Goal: Task Accomplishment & Management: Use online tool/utility

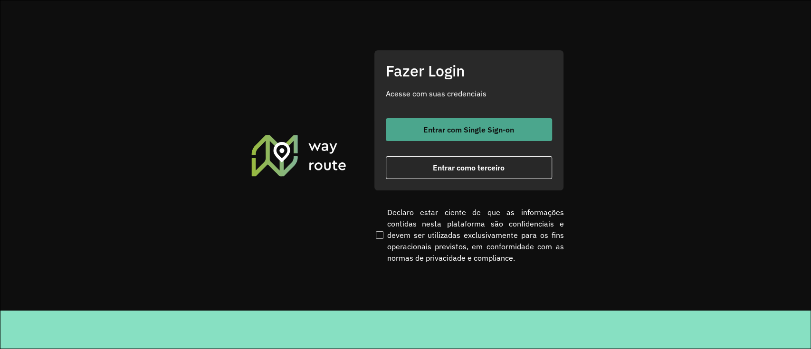
click at [452, 127] on span "Entrar com Single Sign-on" at bounding box center [468, 130] width 91 height 8
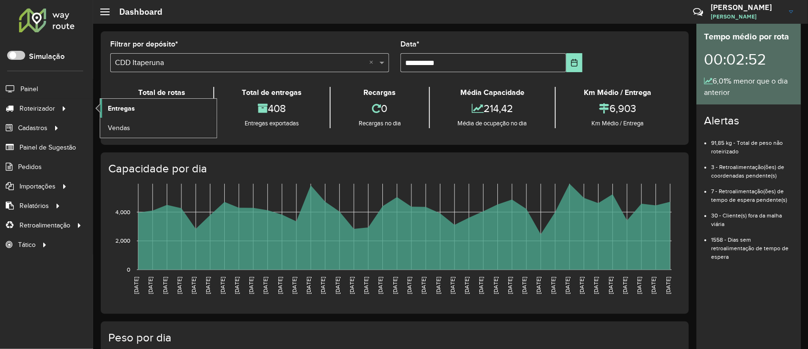
click at [112, 111] on span "Entregas" at bounding box center [121, 109] width 27 height 10
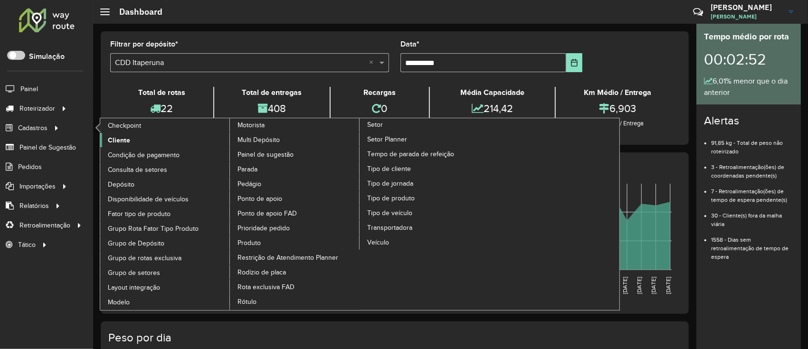
click at [127, 145] on link "Cliente" at bounding box center [165, 140] width 130 height 14
click at [131, 140] on link "Cliente" at bounding box center [165, 140] width 130 height 14
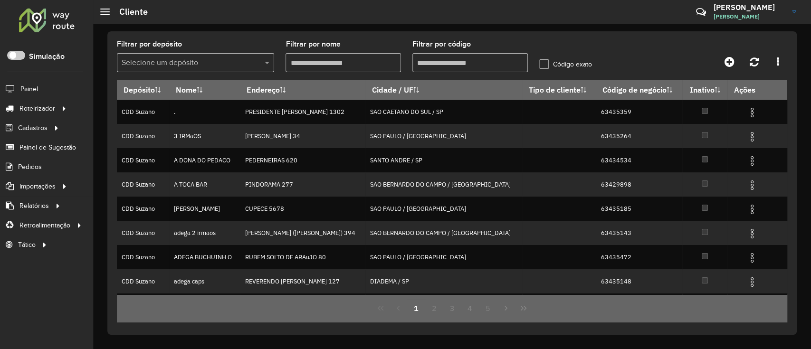
click at [243, 62] on input "text" at bounding box center [186, 63] width 129 height 11
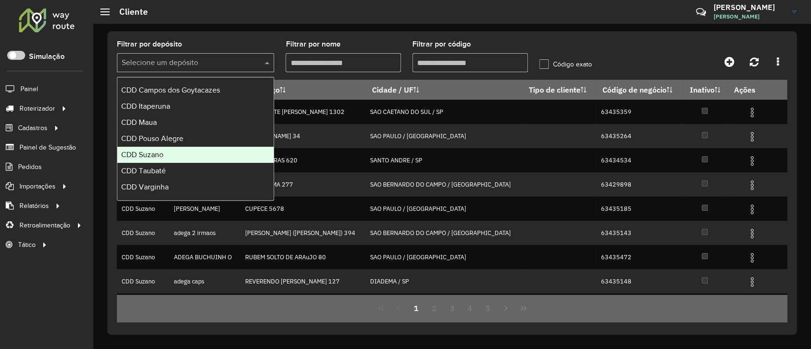
click at [180, 150] on div "CDD Suzano" at bounding box center [195, 155] width 156 height 16
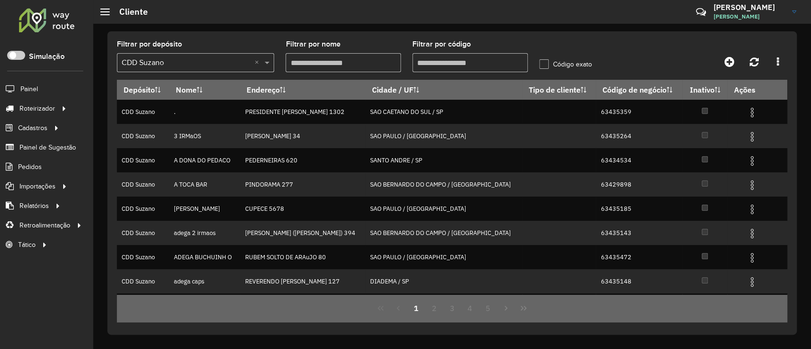
click at [470, 58] on input "Filtrar por código" at bounding box center [470, 62] width 115 height 19
paste input "*****"
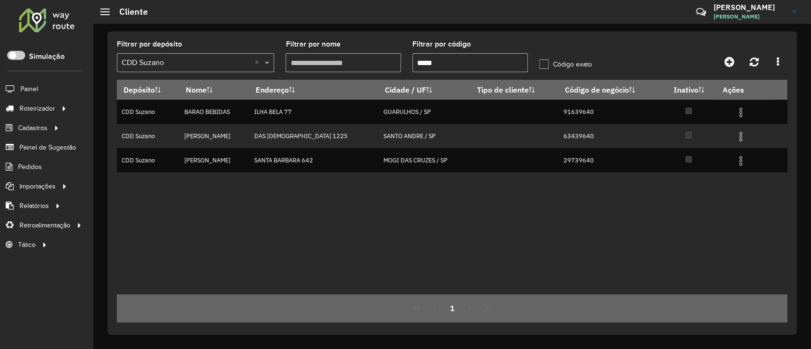
type input "*****"
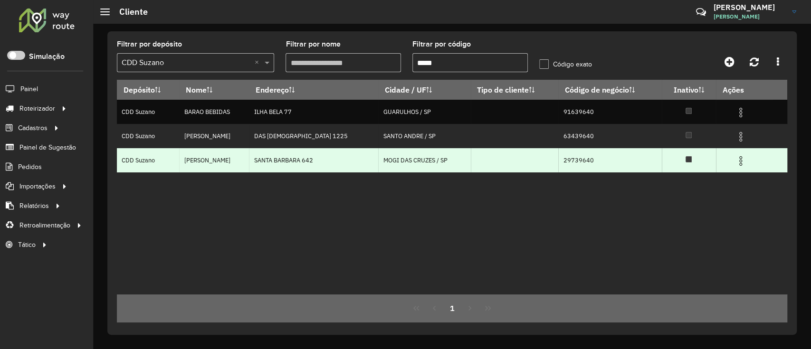
click at [605, 166] on img at bounding box center [740, 160] width 11 height 11
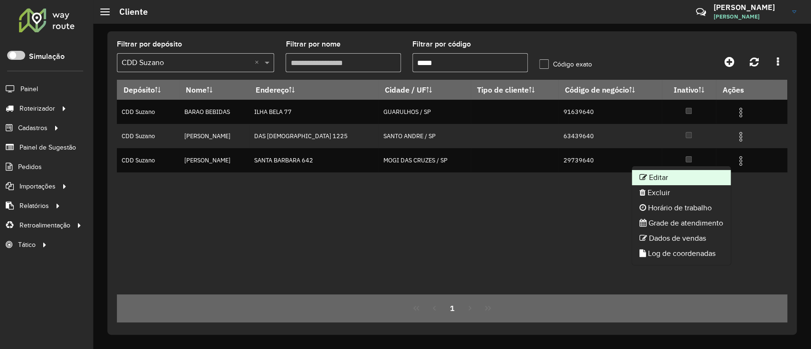
click at [605, 175] on li "Editar" at bounding box center [681, 177] width 99 height 15
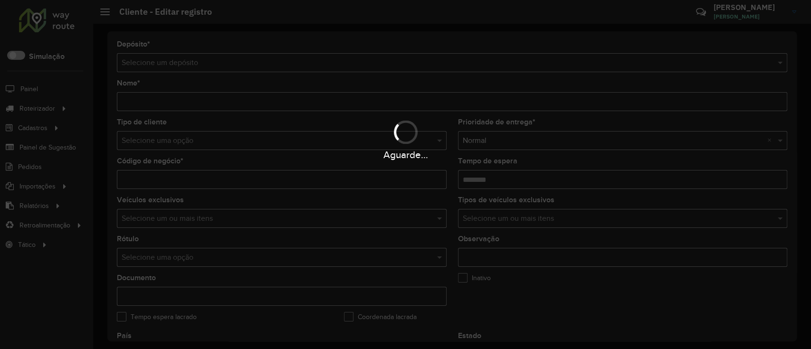
type input "*********"
type input "********"
type input "**********"
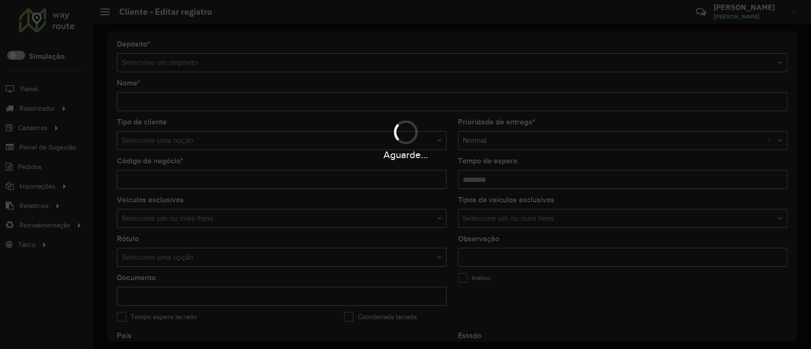
type input "**********"
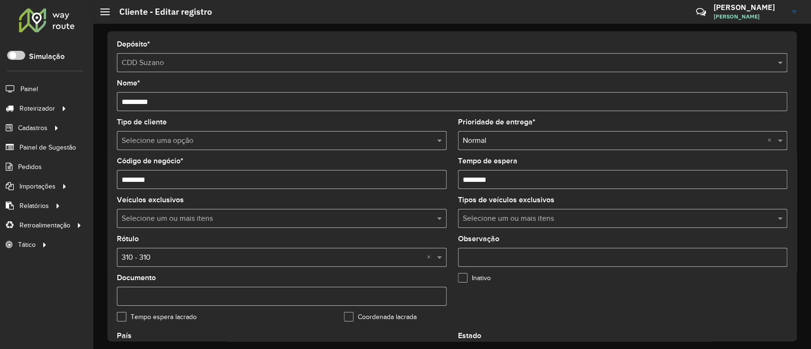
click at [228, 142] on input "text" at bounding box center [272, 140] width 301 height 11
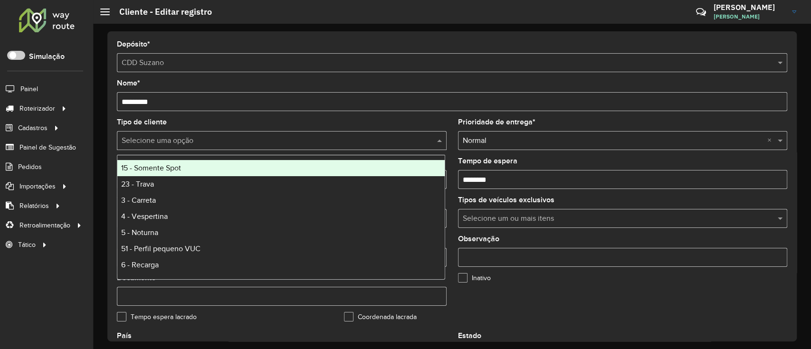
type input "*"
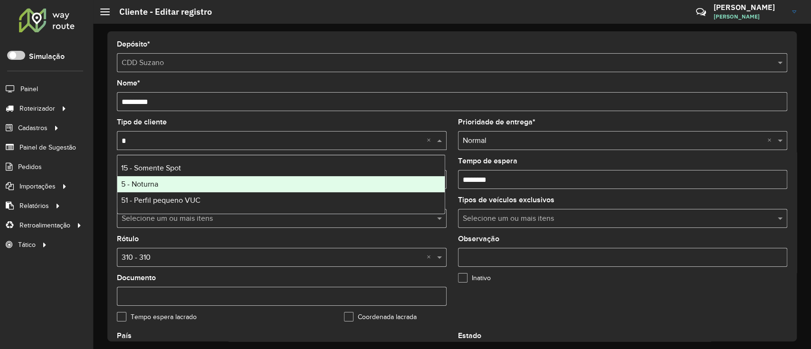
click at [213, 187] on div "5 - Noturna" at bounding box center [280, 184] width 327 height 16
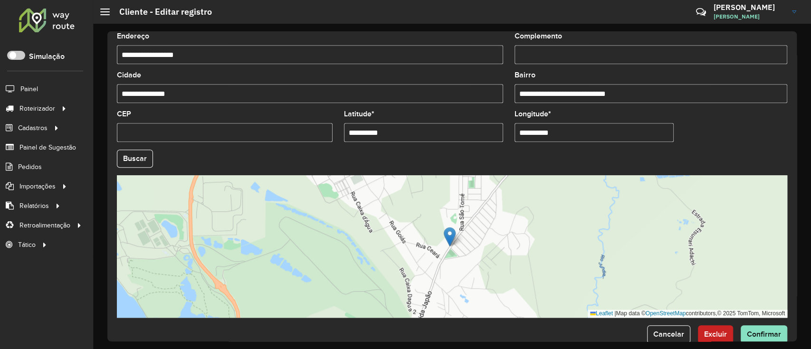
scroll to position [358, 0]
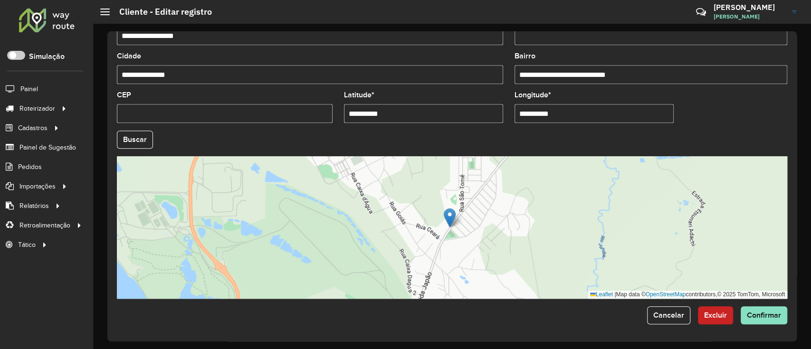
click at [605, 261] on div "**********" at bounding box center [452, 186] width 690 height 310
click at [605, 261] on span "Confirmar" at bounding box center [764, 315] width 34 height 8
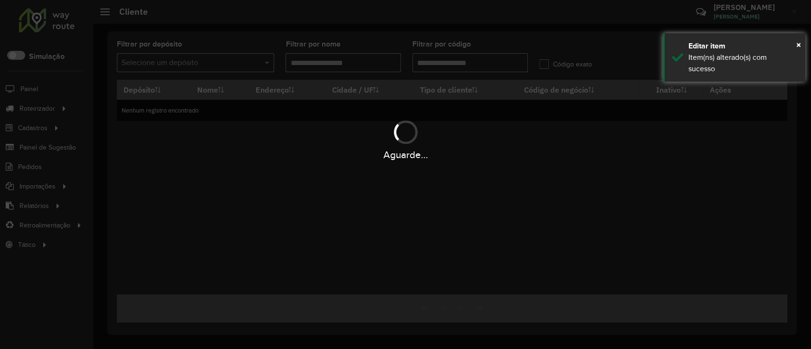
type input "*****"
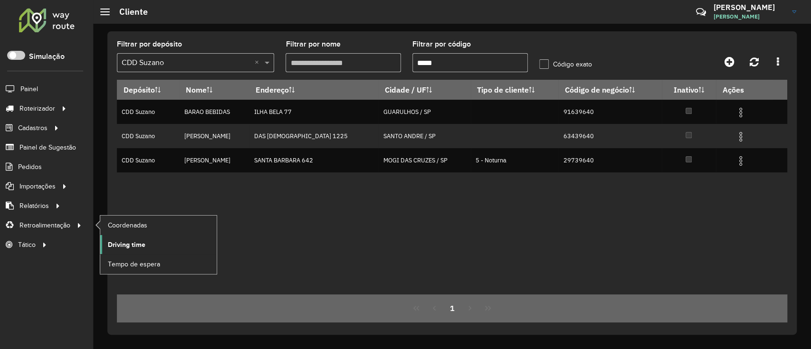
click at [128, 248] on span "Driving time" at bounding box center [127, 245] width 38 height 10
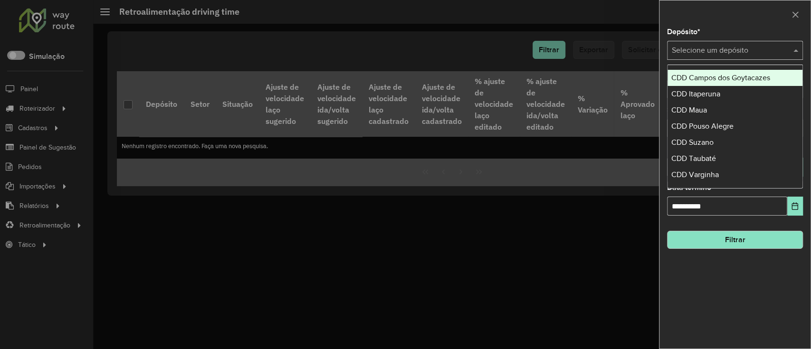
click at [605, 49] on input "text" at bounding box center [725, 50] width 107 height 11
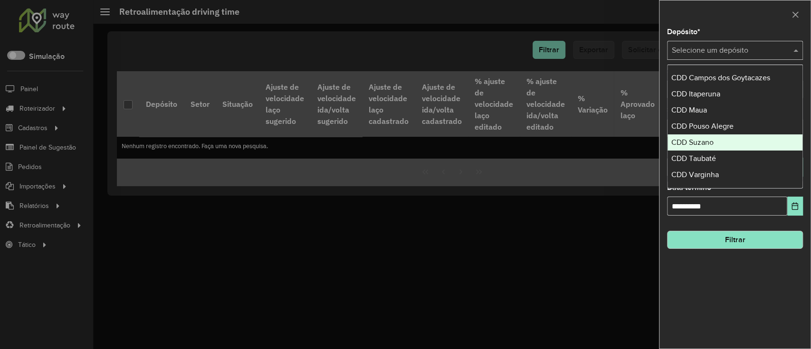
click at [605, 144] on span "CDD Suzano" at bounding box center [693, 142] width 42 height 8
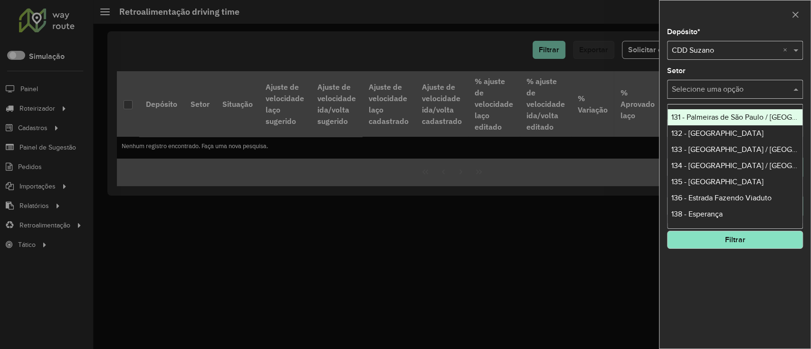
click at [605, 86] on input "text" at bounding box center [725, 89] width 107 height 11
click at [605, 89] on input "text" at bounding box center [725, 89] width 107 height 11
click at [605, 66] on div "**********" at bounding box center [735, 189] width 151 height 320
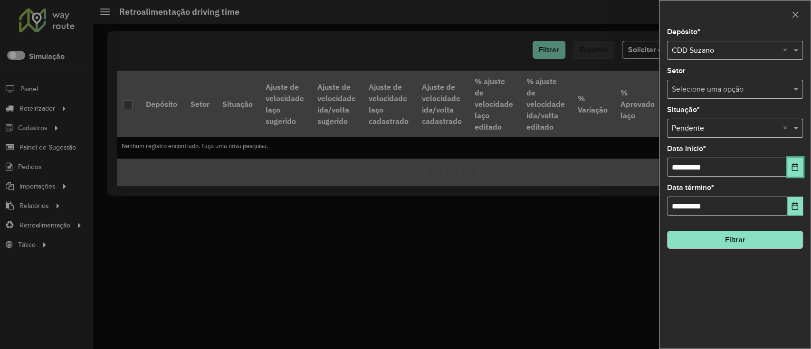
click at [605, 164] on icon "Choose Date" at bounding box center [795, 167] width 8 height 8
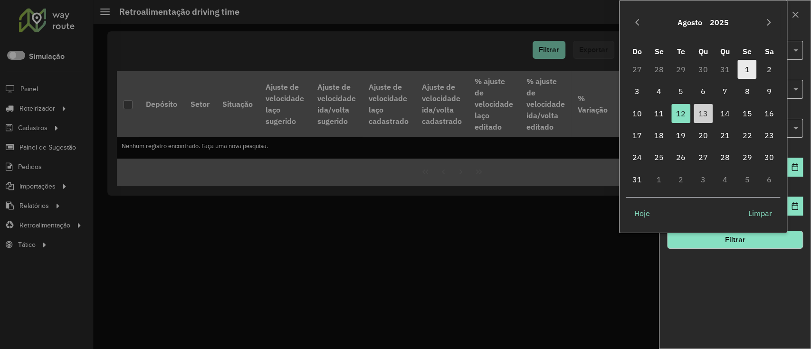
click at [605, 68] on span "1" at bounding box center [747, 69] width 19 height 19
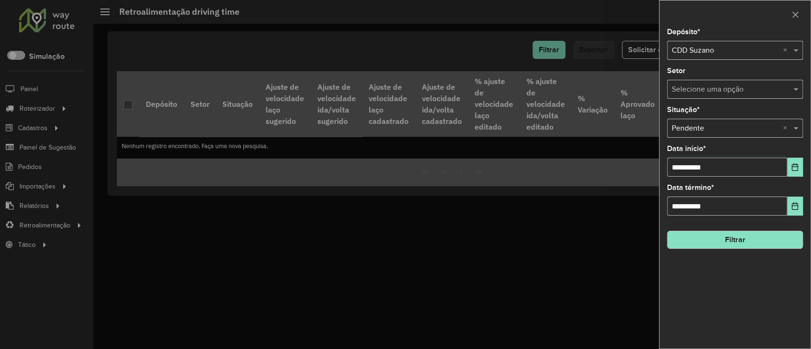
click at [605, 236] on button "Filtrar" at bounding box center [735, 240] width 136 height 18
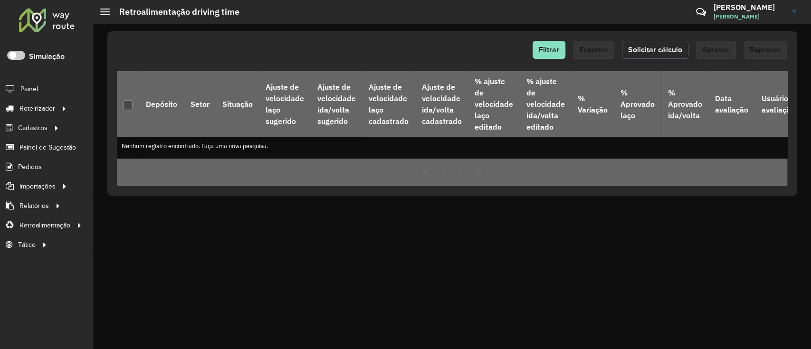
click at [605, 50] on span "Solicitar cálculo" at bounding box center [655, 50] width 54 height 8
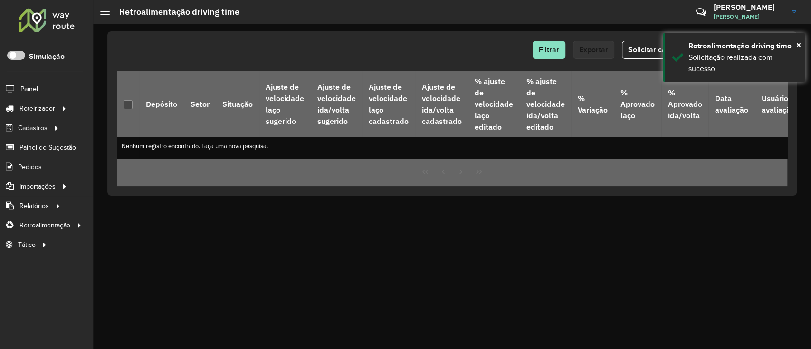
click at [586, 50] on hb-button "Exportar" at bounding box center [593, 50] width 41 height 18
click at [549, 51] on span "Filtrar" at bounding box center [549, 50] width 20 height 8
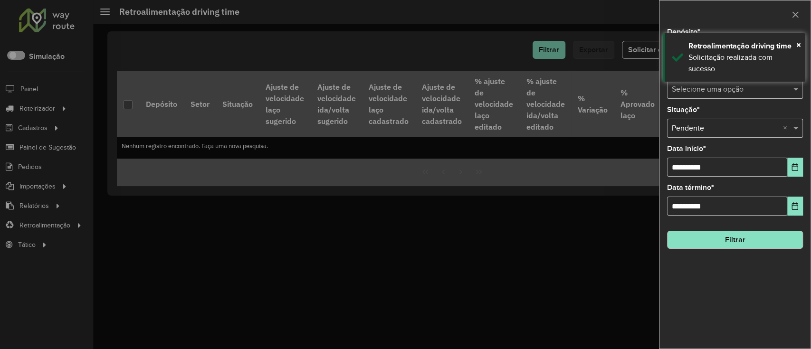
click at [605, 246] on button "Filtrar" at bounding box center [735, 240] width 136 height 18
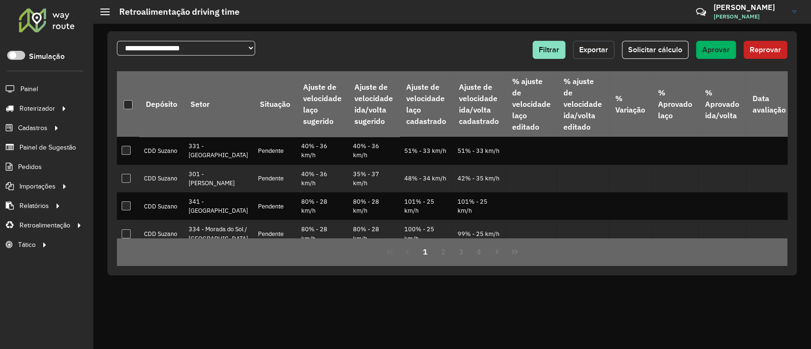
click at [586, 44] on button "Exportar" at bounding box center [593, 50] width 41 height 18
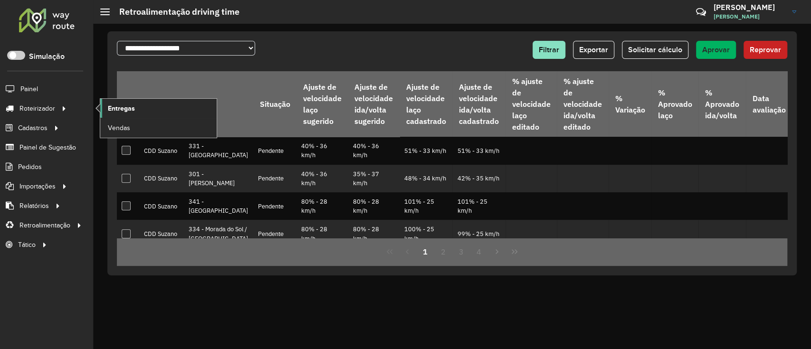
click at [123, 108] on span "Entregas" at bounding box center [121, 109] width 27 height 10
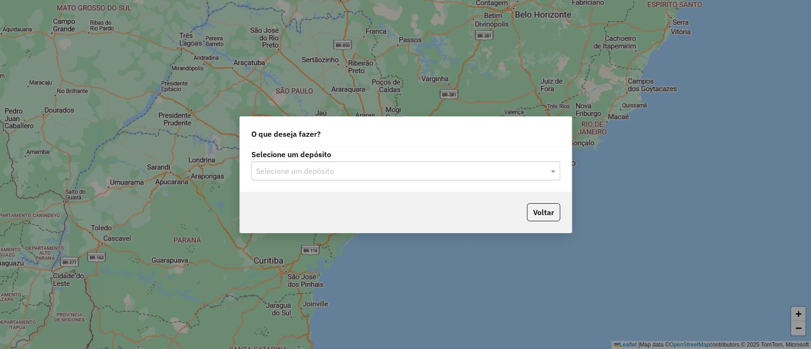
click at [312, 174] on input "text" at bounding box center [396, 171] width 280 height 11
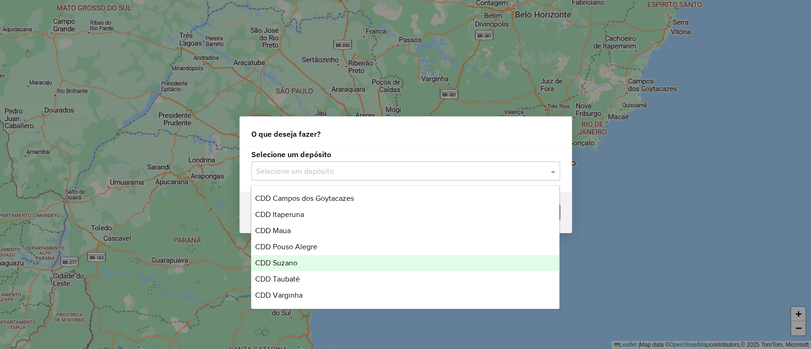
click at [303, 260] on div "CDD Suzano" at bounding box center [405, 263] width 308 height 16
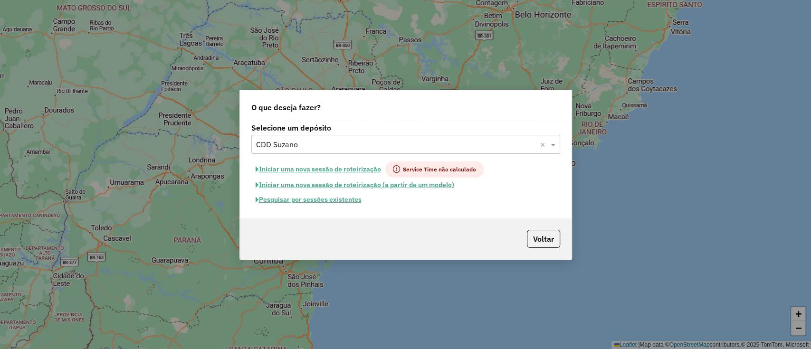
click at [332, 199] on button "Pesquisar por sessões existentes" at bounding box center [308, 199] width 115 height 15
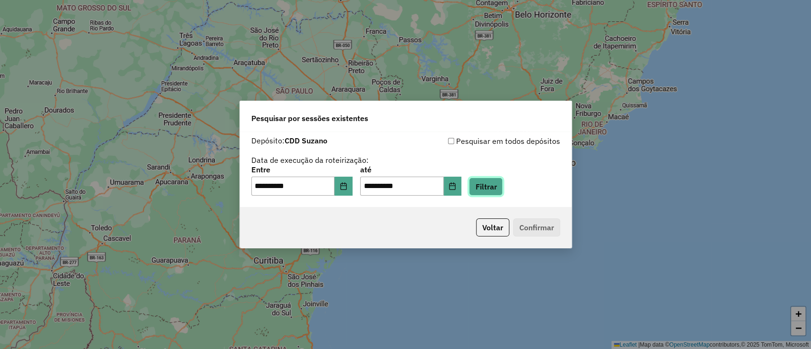
click at [500, 187] on button "Filtrar" at bounding box center [486, 187] width 34 height 18
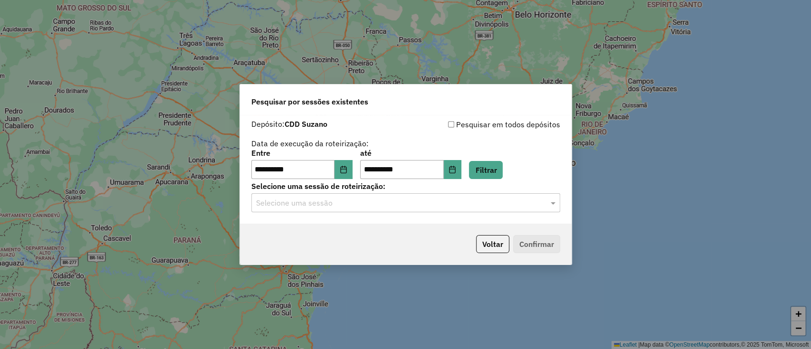
click at [457, 203] on input "text" at bounding box center [396, 203] width 280 height 11
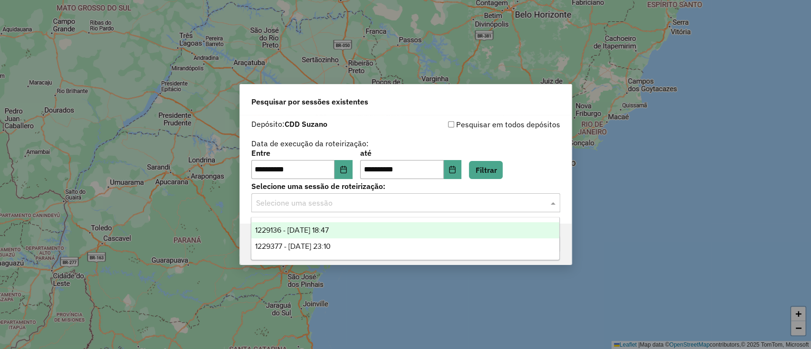
click at [417, 230] on div "1229136 - 13/08/2025 18:47" at bounding box center [405, 230] width 308 height 16
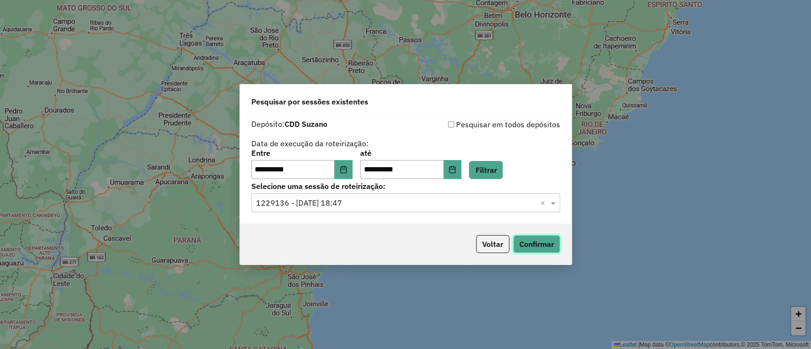
click at [532, 247] on button "Confirmar" at bounding box center [536, 244] width 47 height 18
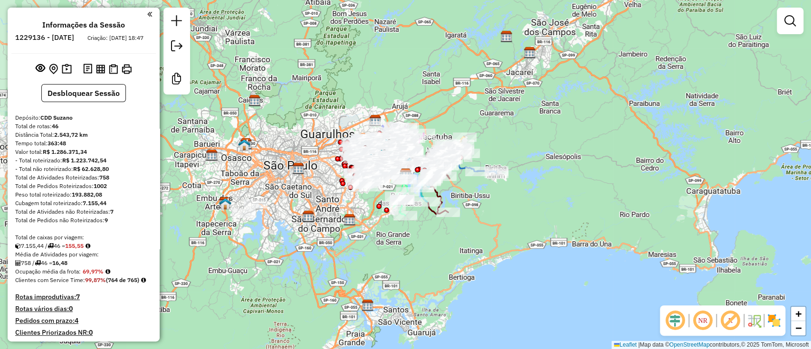
click at [675, 321] on em at bounding box center [675, 320] width 23 height 23
drag, startPoint x: 730, startPoint y: 321, endPoint x: 770, endPoint y: 326, distance: 40.7
click at [730, 321] on em at bounding box center [730, 320] width 23 height 23
click at [770, 320] on img at bounding box center [774, 320] width 15 height 15
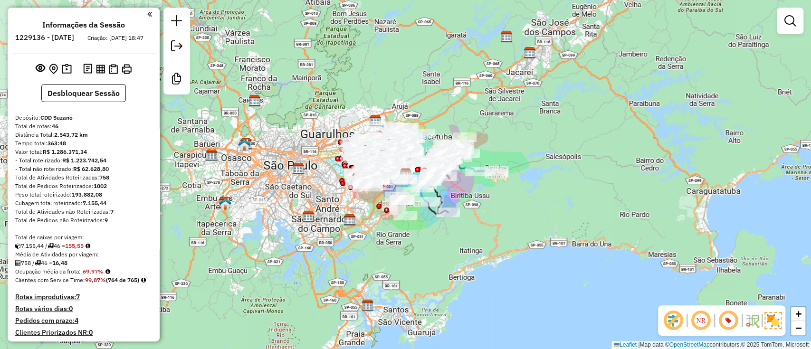
scroll to position [310, 0]
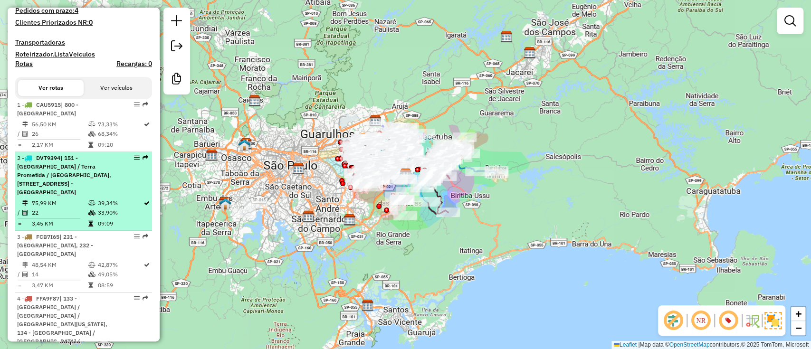
click at [110, 197] on div "2 - DVT9394 | 151 - Vila Celeste / Terra Prometida / Jardim Piatã, 152 - Parque…" at bounding box center [67, 175] width 101 height 43
select select "**********"
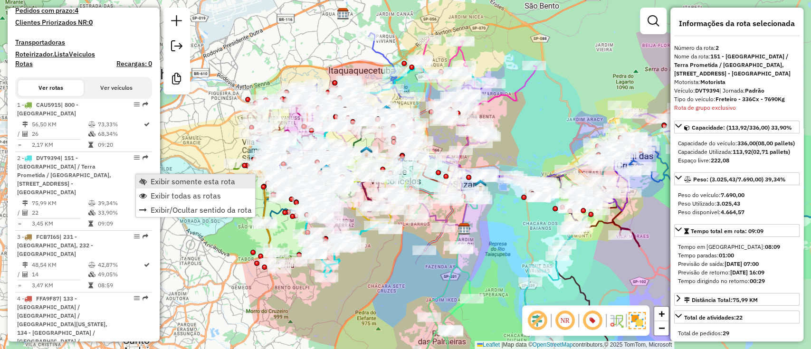
click at [165, 185] on span "Exibir somente esta rota" at bounding box center [193, 182] width 85 height 8
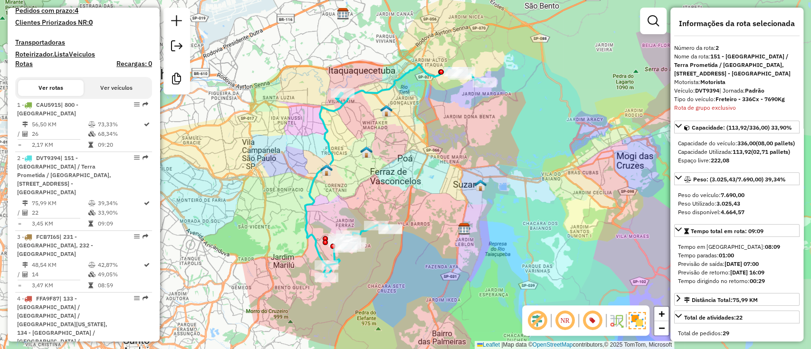
scroll to position [2814, 0]
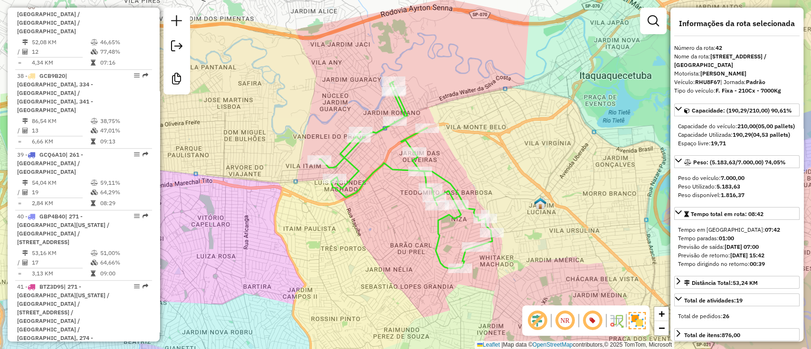
scroll to position [698, 0]
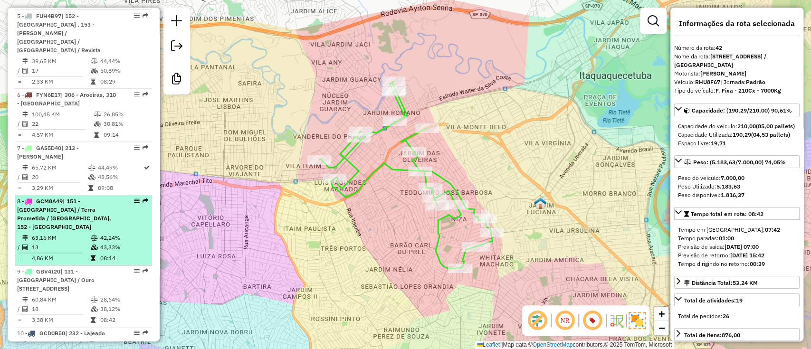
click at [100, 233] on td "42,24%" at bounding box center [124, 238] width 48 height 10
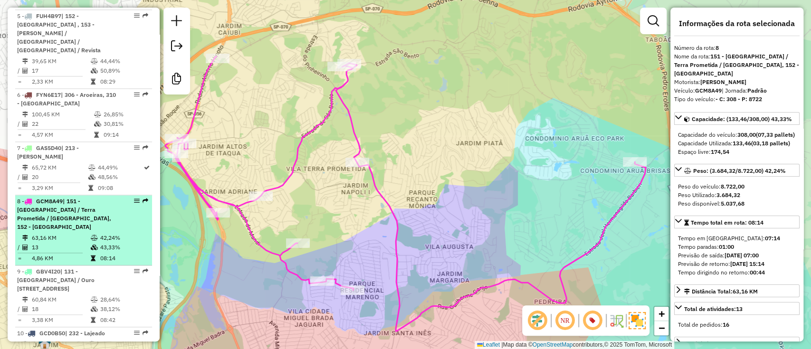
click at [66, 198] on span "| 151 - [GEOGRAPHIC_DATA] / Terra Prometida / [GEOGRAPHIC_DATA], 152 - [GEOGRAP…" at bounding box center [64, 214] width 94 height 33
click at [50, 198] on span "| 151 - [GEOGRAPHIC_DATA] / Terra Prometida / [GEOGRAPHIC_DATA], 152 - [GEOGRAP…" at bounding box center [64, 214] width 94 height 33
click at [99, 197] on div "8 - GCM8A49 | 151 - Vila Celeste / Terra Prometida / Jardim Piatã, 152 - Parque…" at bounding box center [67, 214] width 101 height 34
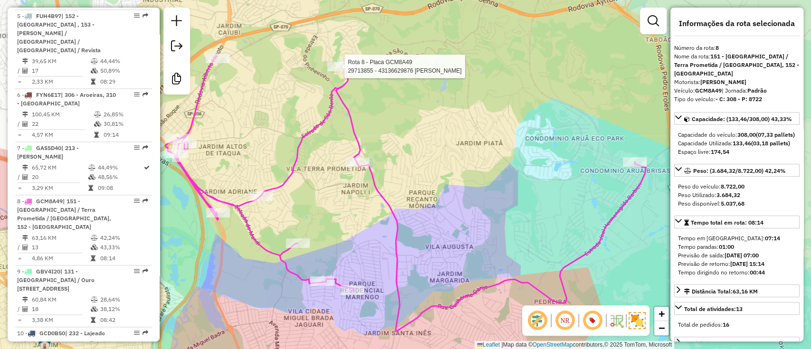
click at [339, 71] on div at bounding box center [341, 67] width 29 height 10
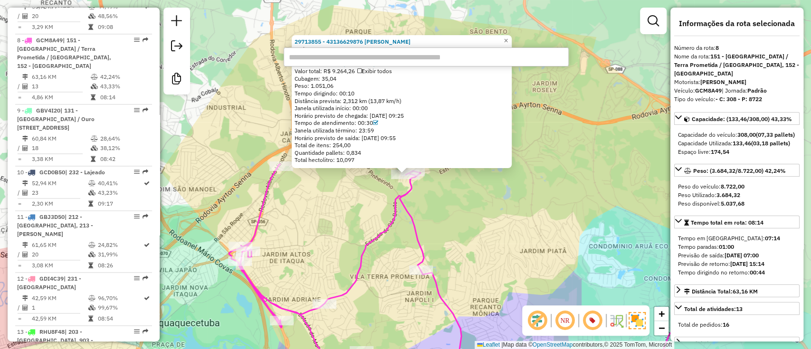
scroll to position [1428, 0]
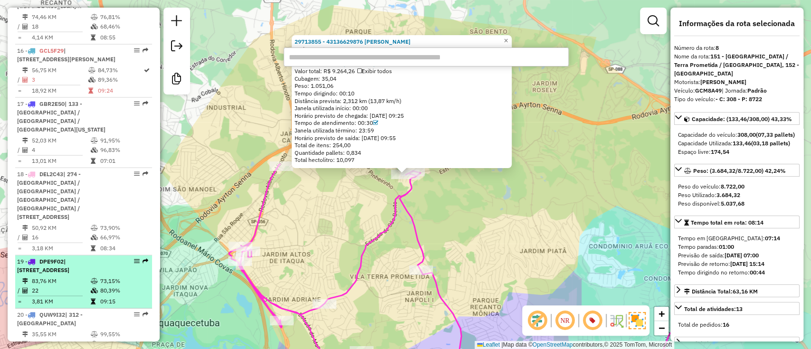
click at [112, 256] on li "19 - DPE9F02 | 341 - Jardim Mogilar, 902 - Centro de Suzano / Vila São Francisc…" at bounding box center [83, 282] width 137 height 53
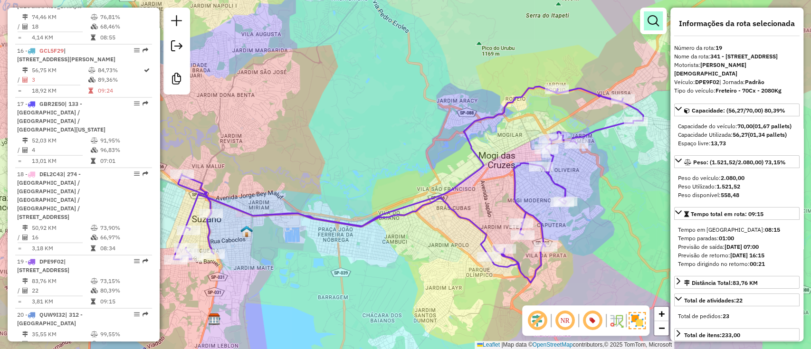
click at [644, 17] on link at bounding box center [653, 20] width 19 height 19
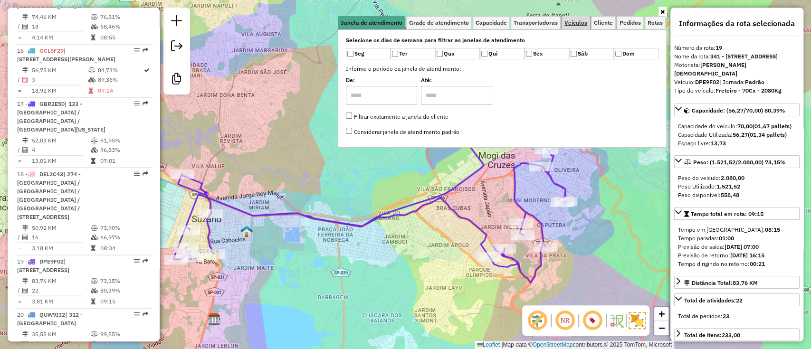
click at [572, 20] on span "Veículos" at bounding box center [576, 23] width 23 height 6
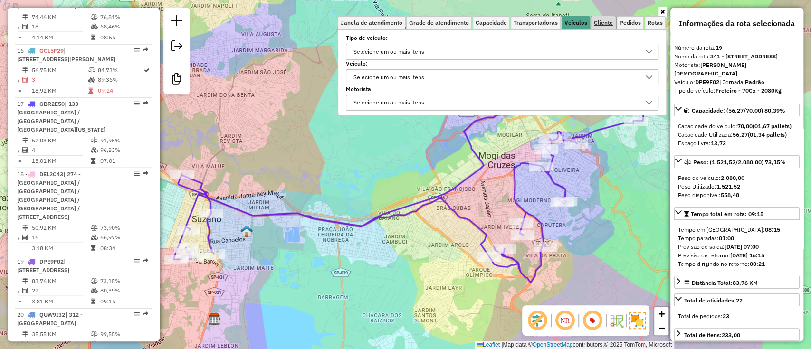
click at [593, 19] on link "Cliente" at bounding box center [603, 22] width 25 height 13
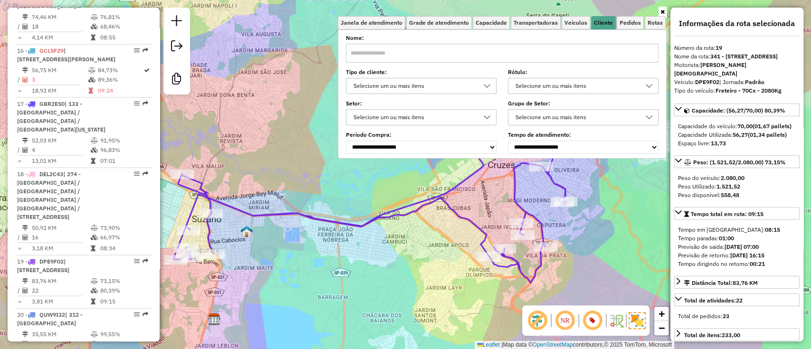
click at [442, 113] on div "Selecione um ou mais itens" at bounding box center [414, 117] width 128 height 15
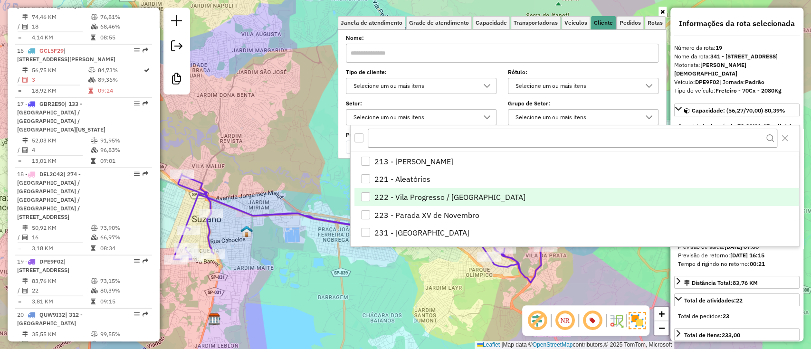
scroll to position [253, 0]
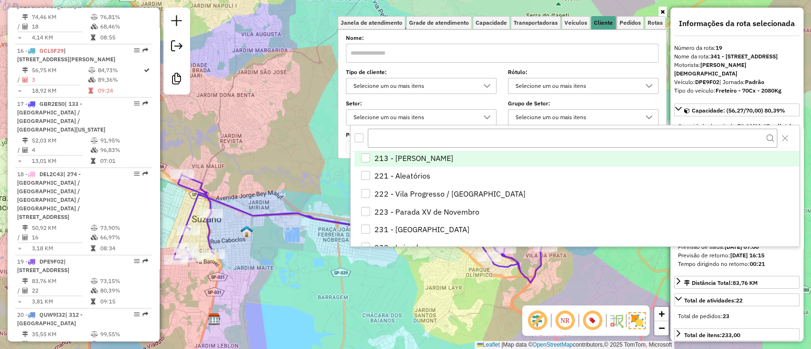
click at [434, 159] on li "213 - José Bonifacio" at bounding box center [577, 158] width 444 height 18
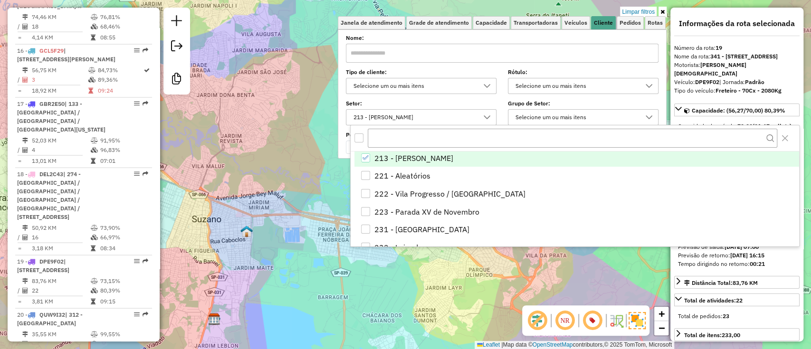
click at [297, 256] on div "Limpar filtros Janela de atendimento Grade de atendimento Capacidade Transporta…" at bounding box center [405, 174] width 811 height 349
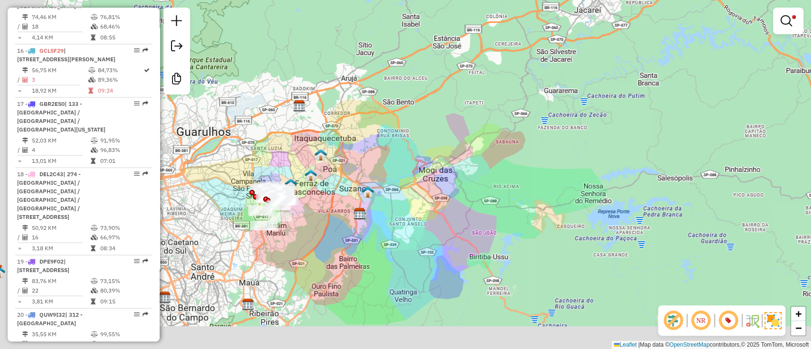
drag, startPoint x: 340, startPoint y: 288, endPoint x: 429, endPoint y: 227, distance: 107.3
click at [429, 227] on div "Limpar filtros Janela de atendimento Grade de atendimento Capacidade Transporta…" at bounding box center [405, 174] width 811 height 349
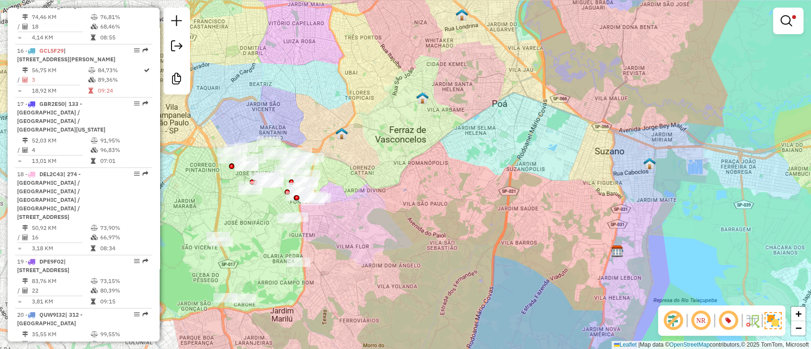
click at [790, 23] on em at bounding box center [786, 20] width 11 height 11
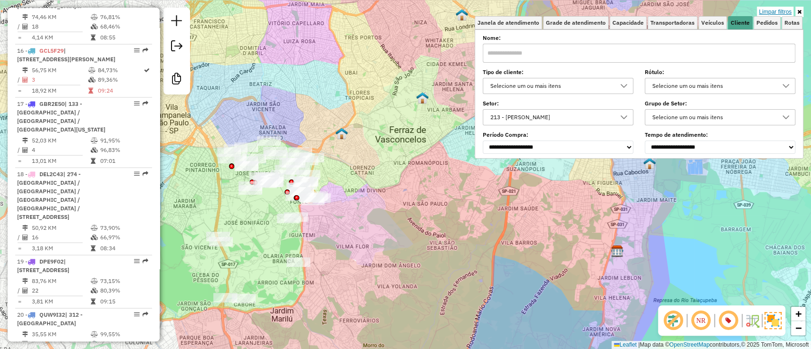
click at [768, 10] on link "Limpar filtros" at bounding box center [775, 12] width 37 height 10
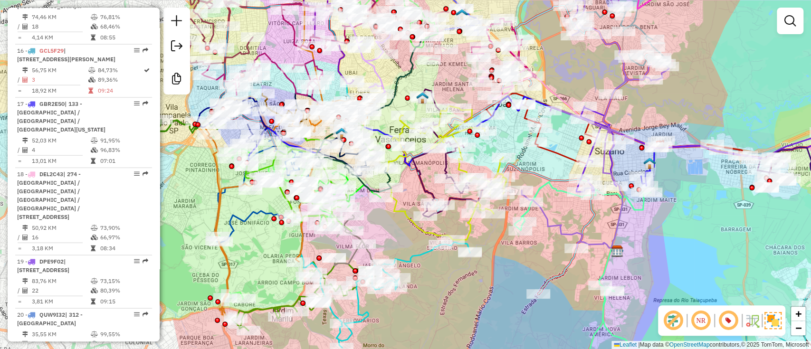
scroll to position [698, 0]
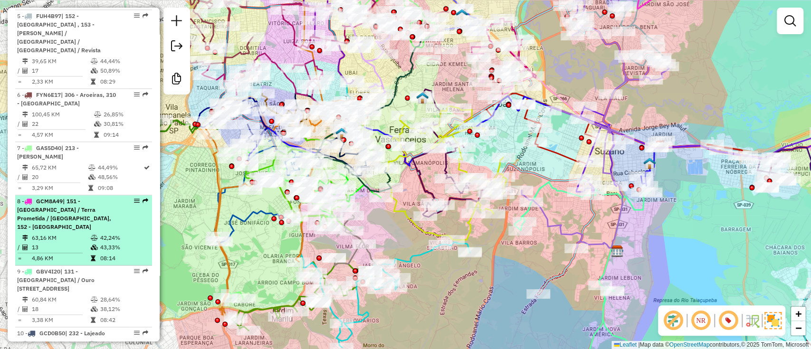
click at [106, 197] on li "8 - GCM8A49 | 151 - Vila Celeste / Terra Prometida / Jardim Piatã, 152 - Parque…" at bounding box center [83, 230] width 137 height 70
select select "**********"
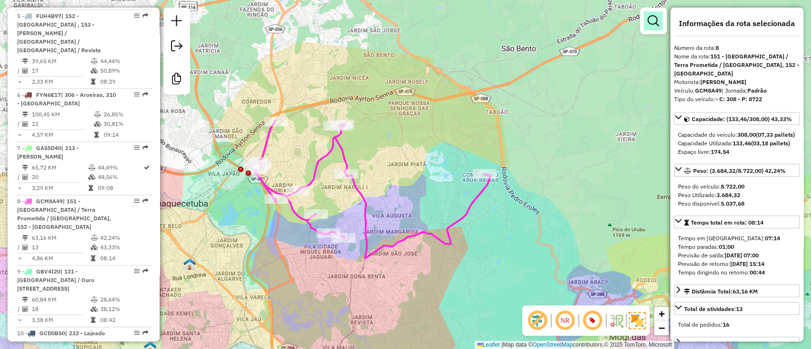
click at [660, 30] on link at bounding box center [653, 20] width 19 height 19
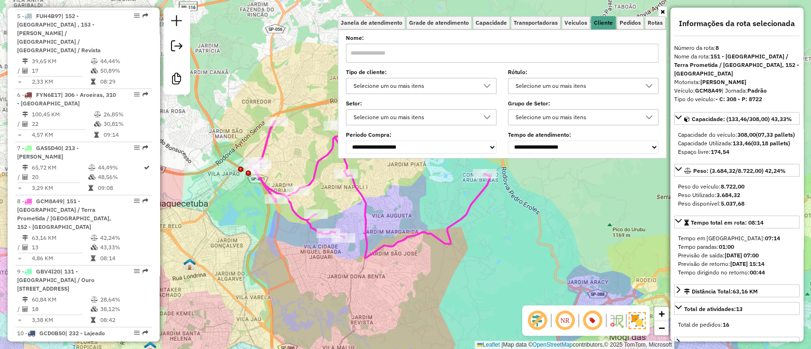
click at [387, 124] on div "Selecione um ou mais itens" at bounding box center [421, 117] width 151 height 16
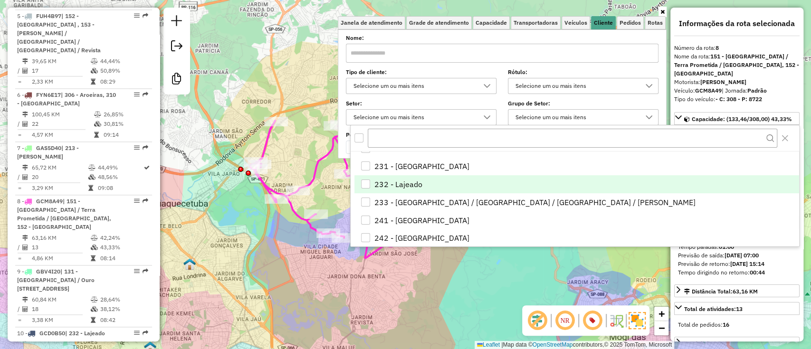
scroll to position [253, 0]
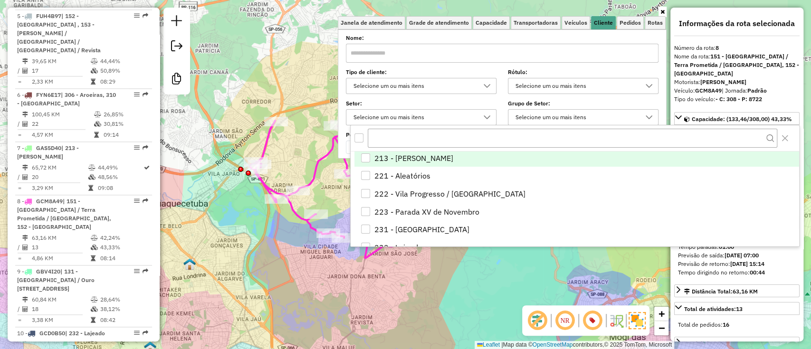
click at [423, 157] on li "213 - José Bonifacio" at bounding box center [577, 158] width 444 height 18
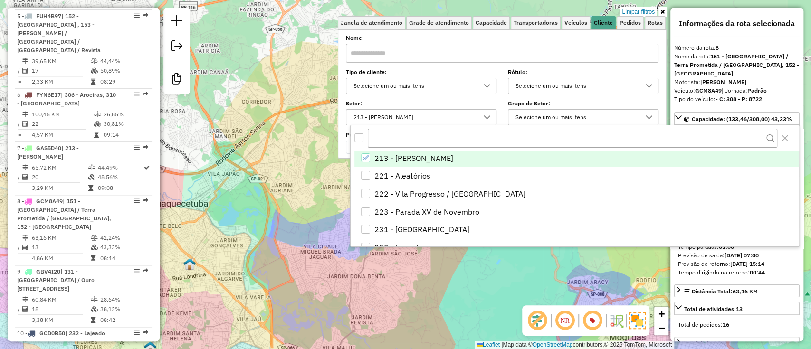
click at [263, 239] on div "Limpar filtros Janela de atendimento Grade de atendimento Capacidade Transporta…" at bounding box center [405, 174] width 811 height 349
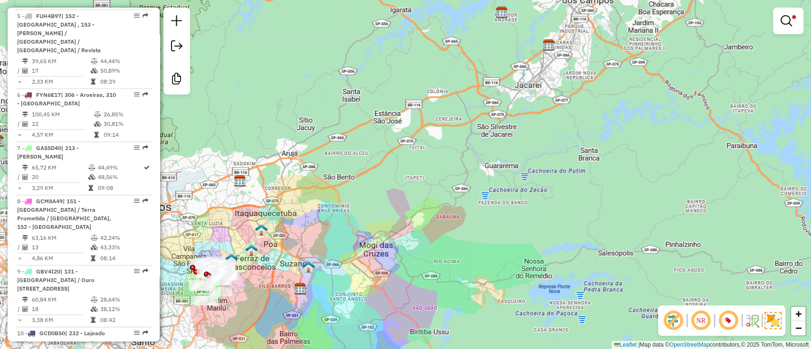
drag, startPoint x: 282, startPoint y: 248, endPoint x: 344, endPoint y: 205, distance: 74.8
click at [344, 205] on div "Limpar filtros Janela de atendimento Grade de atendimento Capacidade Transporta…" at bounding box center [405, 174] width 811 height 349
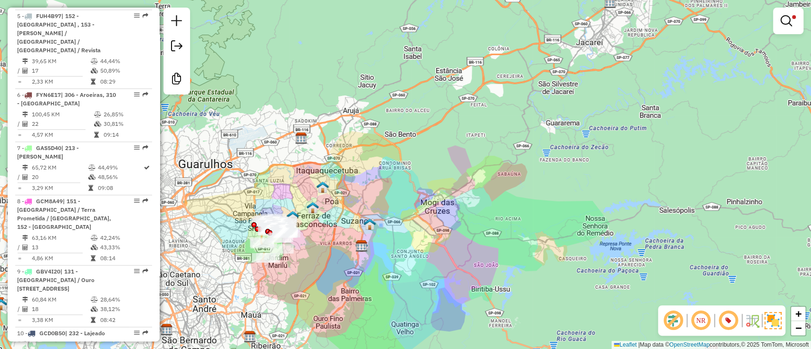
scroll to position [3137, 0]
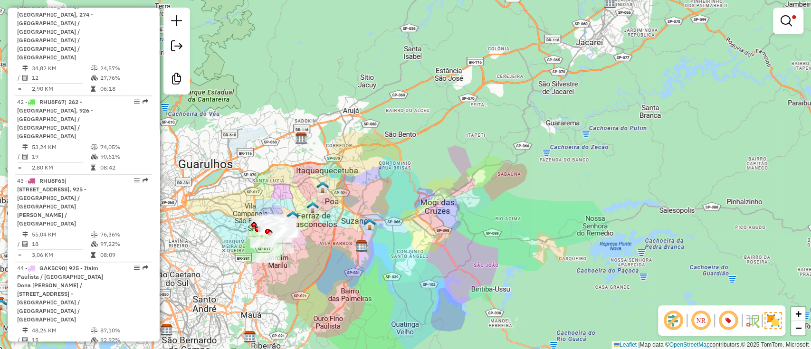
select select "**********"
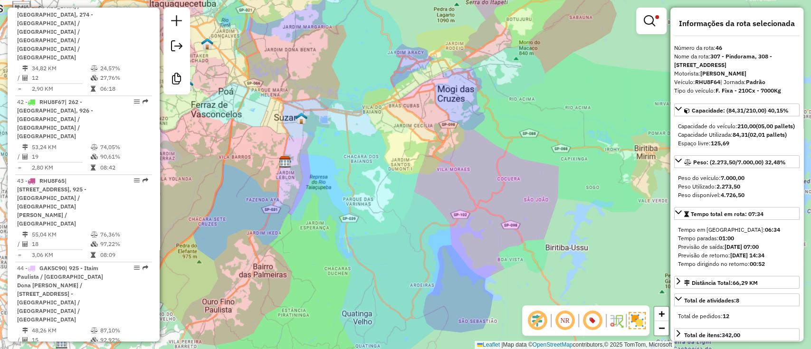
click at [639, 25] on div at bounding box center [651, 21] width 30 height 27
click at [635, 32] on div "Limpar filtros Janela de atendimento Grade de atendimento Capacidade Transporta…" at bounding box center [405, 174] width 811 height 349
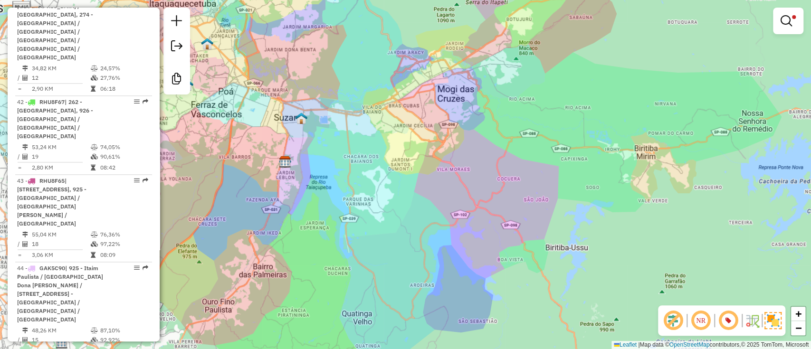
click at [649, 28] on div "Limpar filtros Janela de atendimento Grade de atendimento Capacidade Transporta…" at bounding box center [405, 174] width 811 height 349
click at [783, 30] on div at bounding box center [788, 21] width 30 height 27
click at [787, 17] on em at bounding box center [786, 20] width 11 height 11
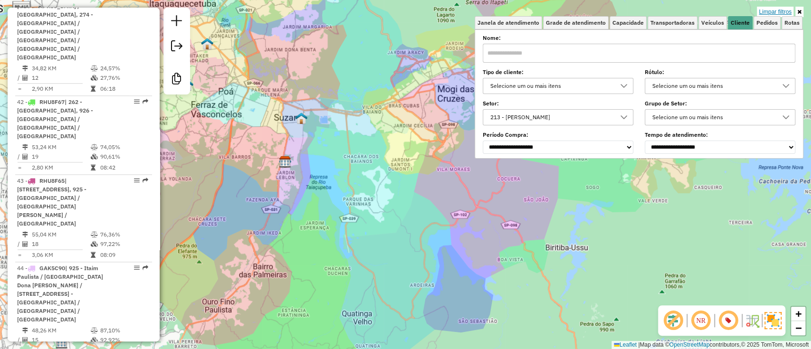
click at [784, 11] on link "Limpar filtros" at bounding box center [775, 12] width 37 height 10
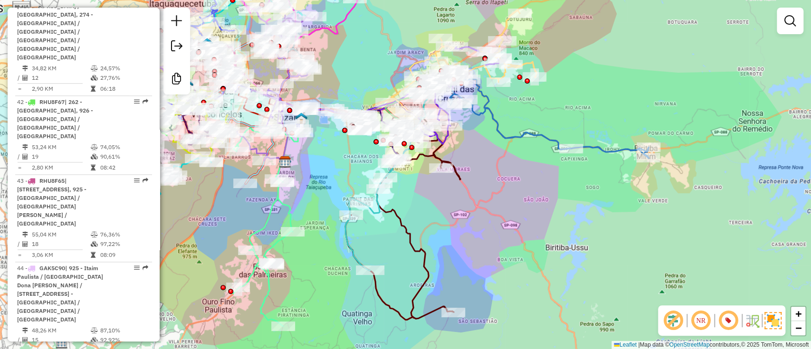
select select "**********"
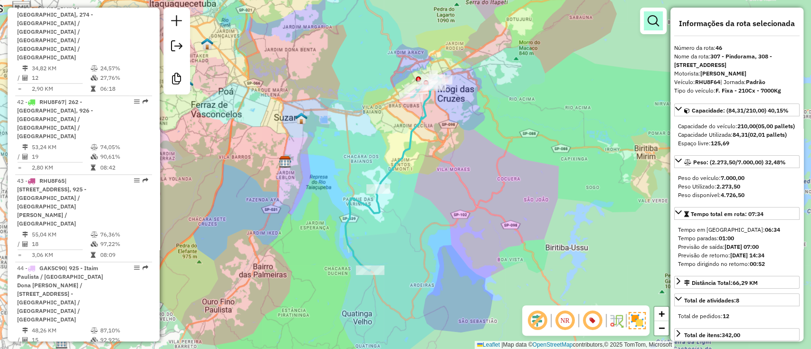
click at [653, 25] on em at bounding box center [653, 20] width 11 height 11
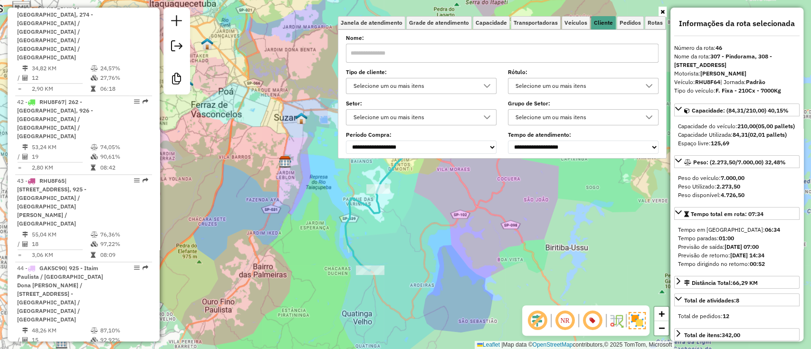
click at [439, 86] on div "Selecione um ou mais itens" at bounding box center [414, 85] width 128 height 15
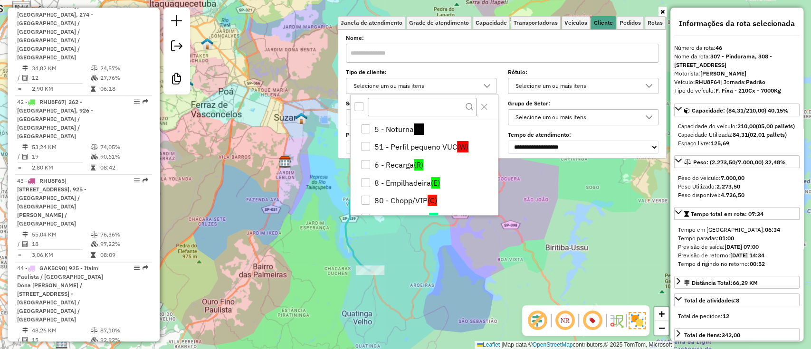
scroll to position [127, 0]
click at [491, 63] on div "**********" at bounding box center [502, 94] width 313 height 117
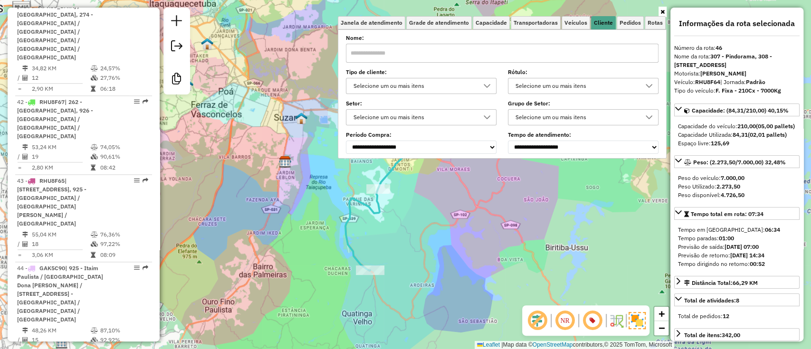
click at [441, 127] on div "**********" at bounding box center [502, 94] width 313 height 117
click at [441, 120] on div "Selecione um ou mais itens" at bounding box center [414, 117] width 128 height 15
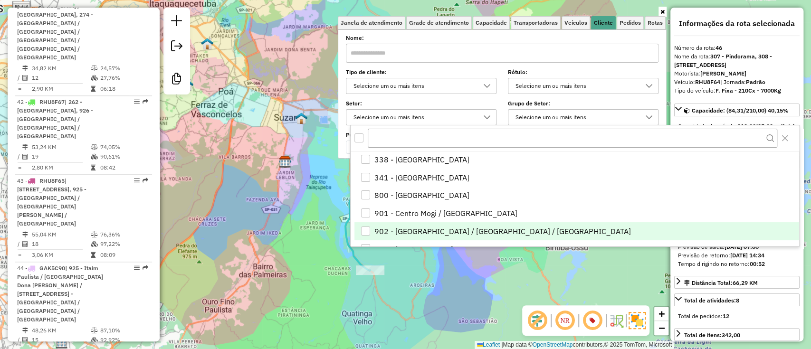
scroll to position [951, 0]
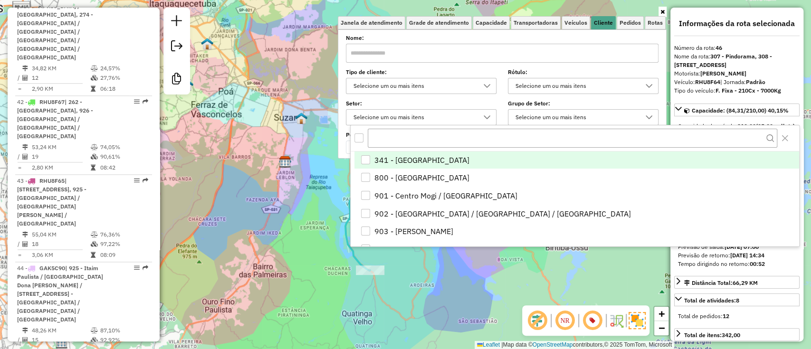
click at [415, 163] on li "341 - Jardim Mogilar" at bounding box center [577, 160] width 444 height 18
click at [289, 229] on div "Limpar filtros Janela de atendimento Grade de atendimento Capacidade Transporta…" at bounding box center [405, 174] width 811 height 349
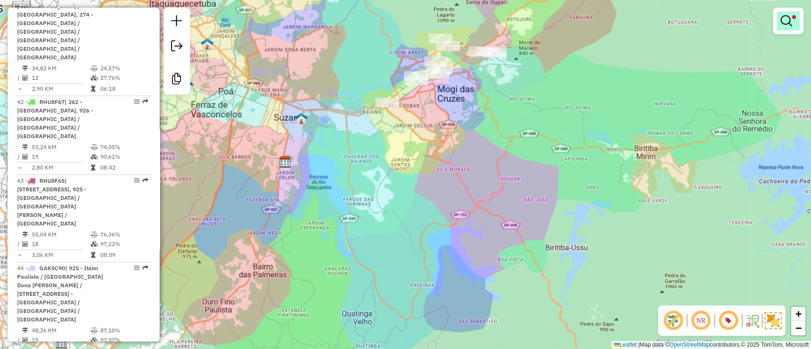
click at [792, 20] on link at bounding box center [788, 20] width 23 height 19
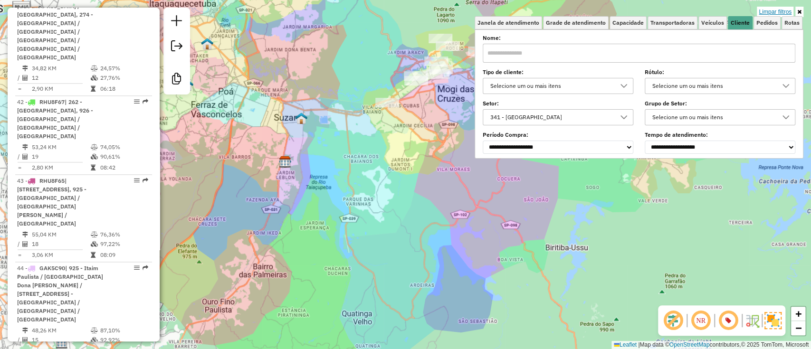
click at [774, 10] on link "Limpar filtros" at bounding box center [775, 12] width 37 height 10
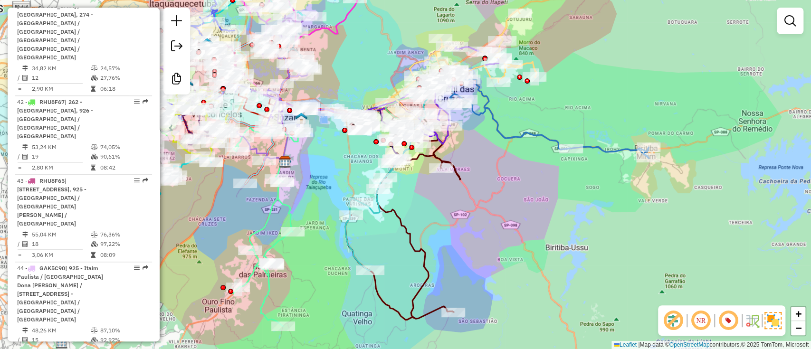
select select "**********"
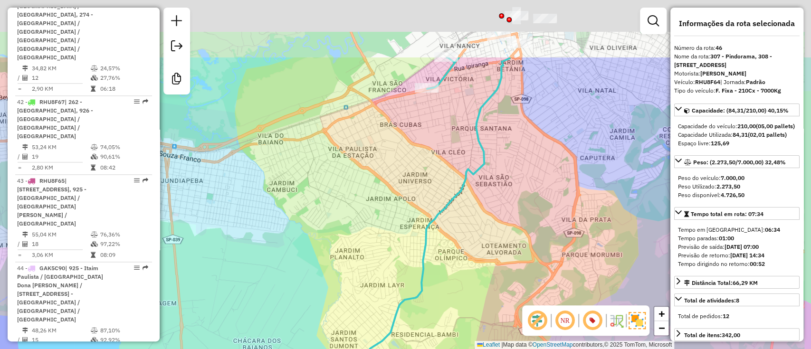
drag, startPoint x: 397, startPoint y: 75, endPoint x: 312, endPoint y: 257, distance: 200.9
click at [312, 257] on div "Janela de atendimento Grade de atendimento Capacidade Transportadoras Veículos …" at bounding box center [405, 174] width 811 height 349
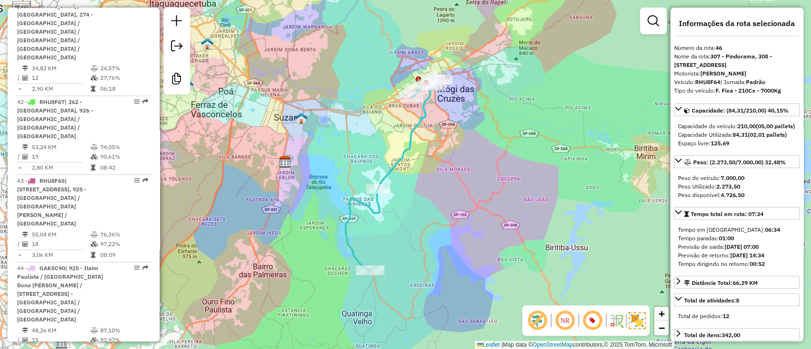
scroll to position [310, 0]
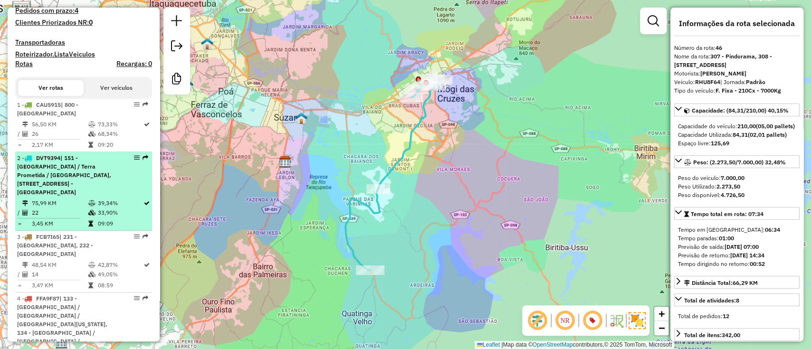
click at [106, 197] on div "2 - DVT9394 | 151 - Vila Celeste / Terra Prometida / Jardim Piatã, 152 - Parque…" at bounding box center [67, 175] width 101 height 43
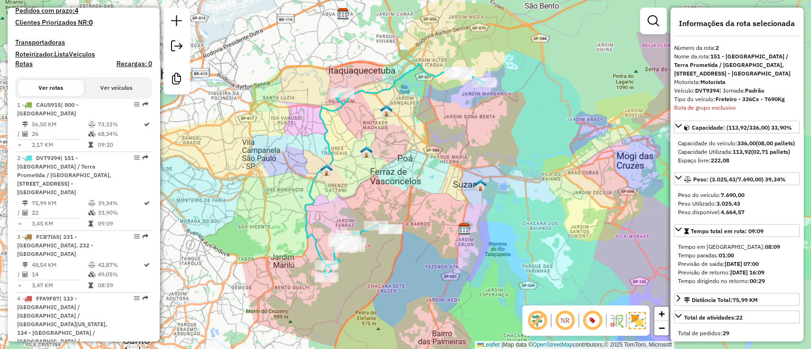
scroll to position [2814, 0]
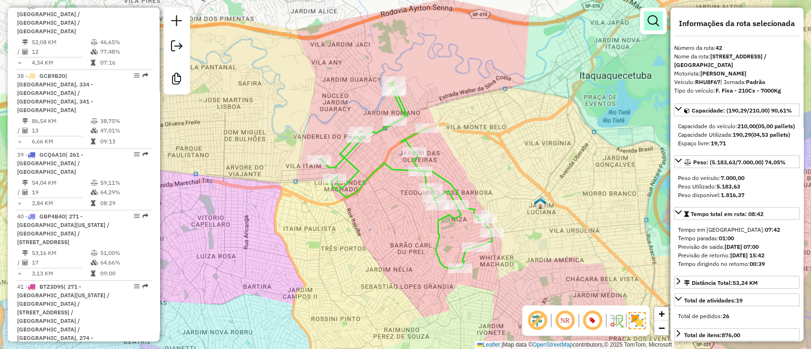
click at [653, 18] on em at bounding box center [653, 20] width 11 height 11
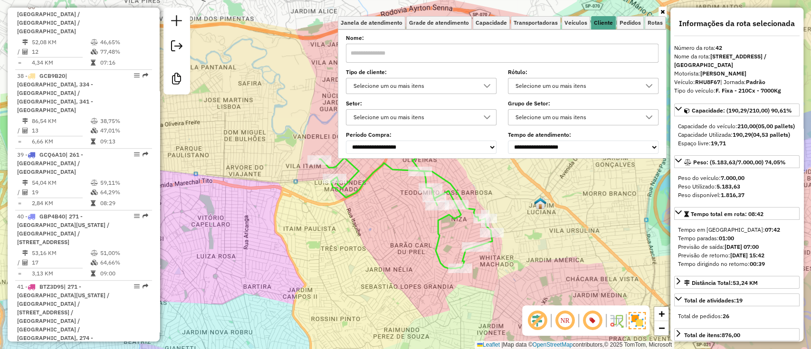
click at [434, 117] on div "Selecione um ou mais itens" at bounding box center [414, 117] width 128 height 15
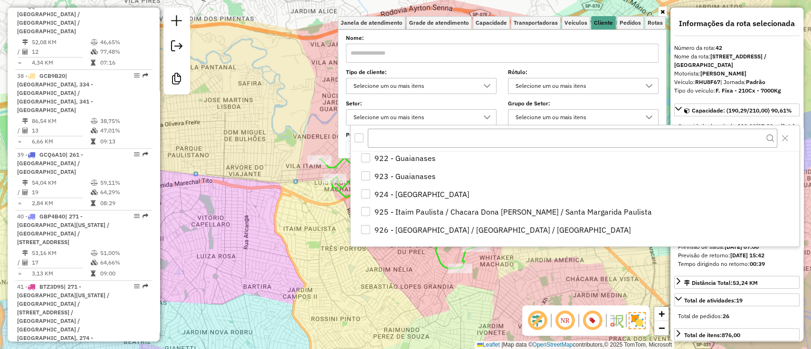
scroll to position [979, 0]
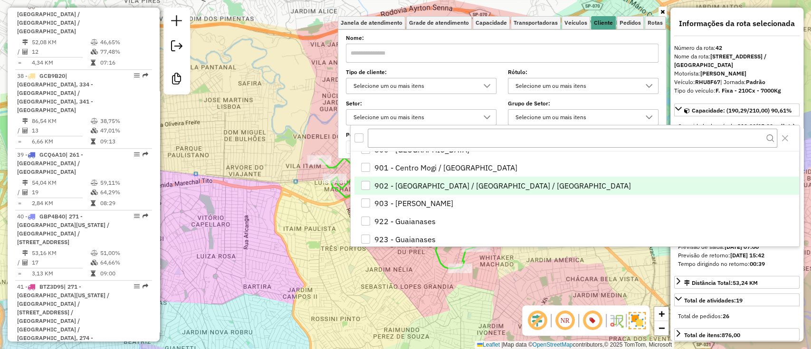
click at [418, 186] on li "902 - [GEOGRAPHIC_DATA] / [GEOGRAPHIC_DATA] / [GEOGRAPHIC_DATA]" at bounding box center [577, 186] width 444 height 18
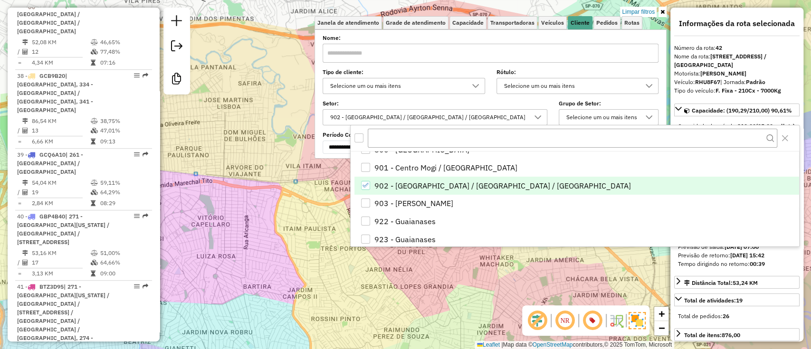
click at [304, 218] on div "Limpar filtros Janela de atendimento Grade de atendimento Capacidade Transporta…" at bounding box center [405, 174] width 811 height 349
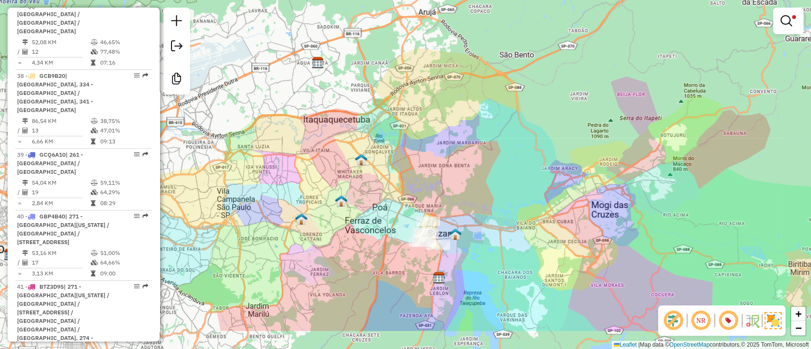
drag, startPoint x: 321, startPoint y: 260, endPoint x: 315, endPoint y: 184, distance: 76.3
click at [315, 184] on div "Limpar filtros Janela de atendimento Grade de atendimento Capacidade Transporta…" at bounding box center [405, 174] width 811 height 349
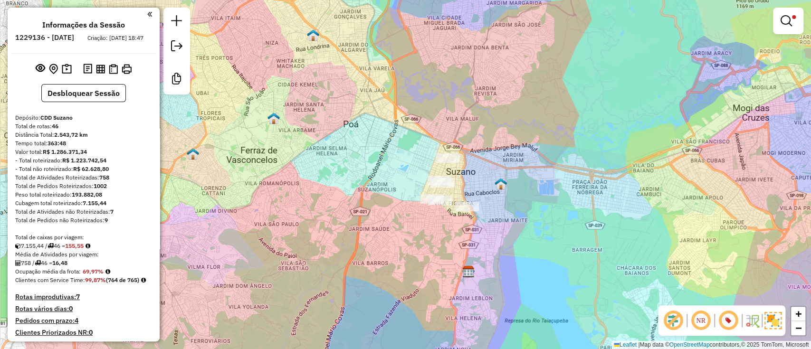
scroll to position [2814, 0]
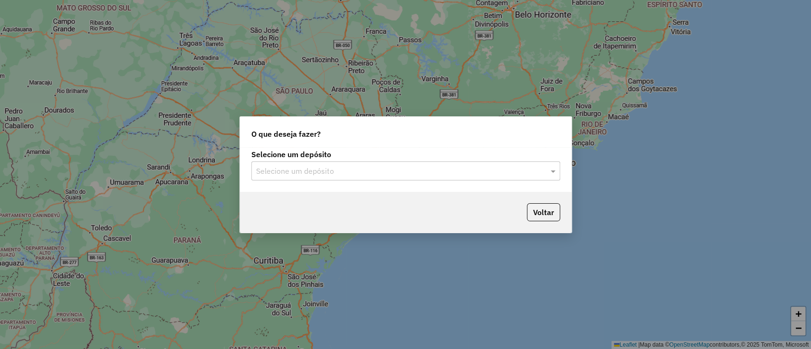
click at [309, 185] on div "Selecione um depósito Selecione um depósito" at bounding box center [406, 169] width 332 height 45
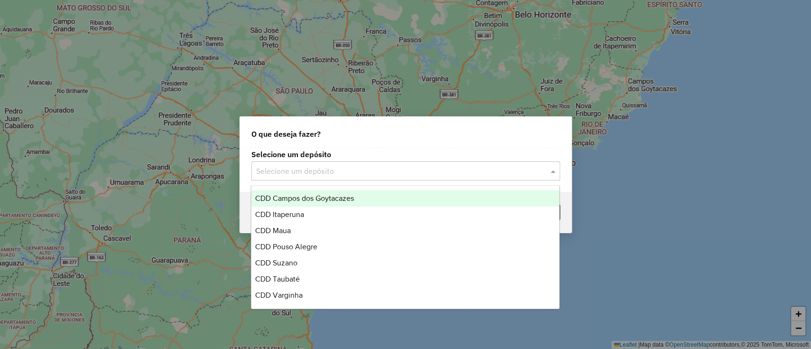
click at [309, 173] on input "text" at bounding box center [396, 171] width 280 height 11
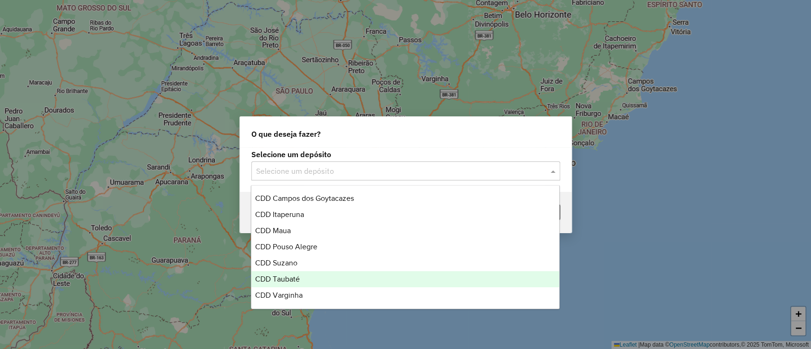
click at [308, 283] on div "CDD Taubaté" at bounding box center [405, 279] width 308 height 16
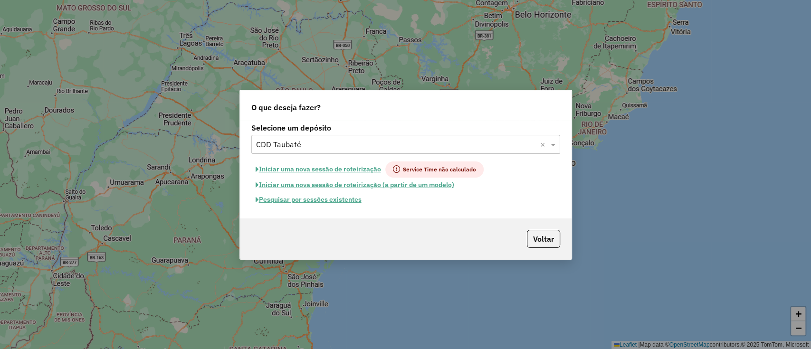
click at [349, 198] on button "Pesquisar por sessões existentes" at bounding box center [308, 199] width 115 height 15
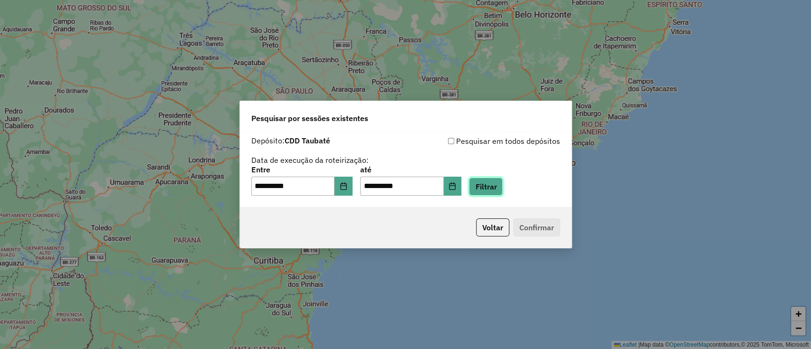
click at [484, 183] on button "Filtrar" at bounding box center [486, 187] width 34 height 18
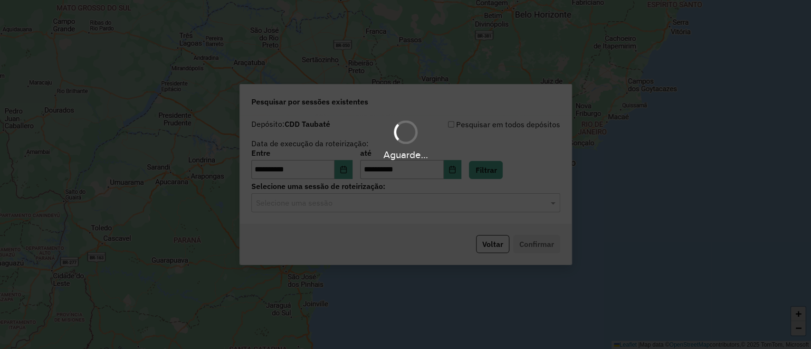
click at [391, 203] on div "Aguarde..." at bounding box center [405, 174] width 811 height 349
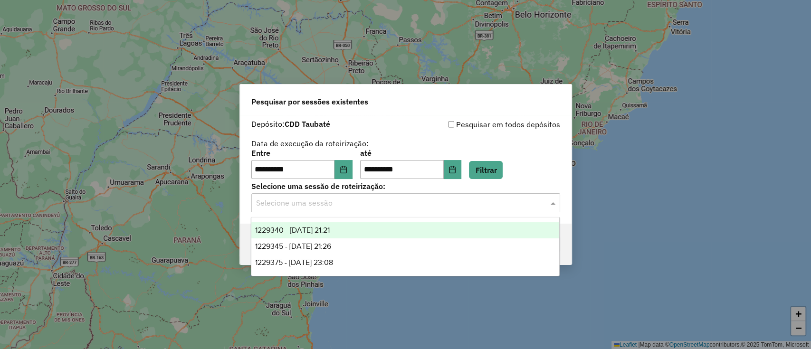
click at [391, 203] on input "text" at bounding box center [396, 203] width 280 height 11
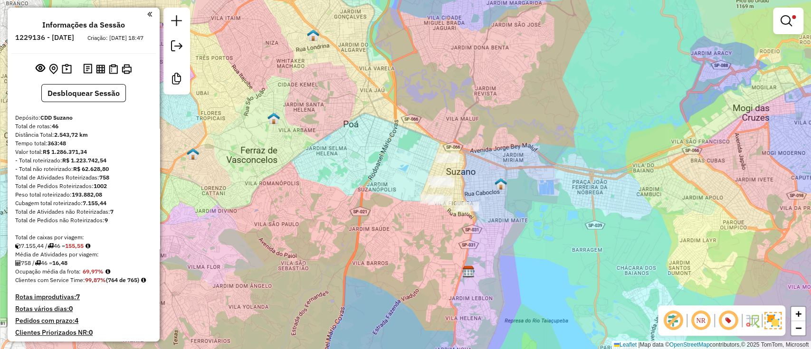
scroll to position [2814, 0]
